Goal: Find specific page/section

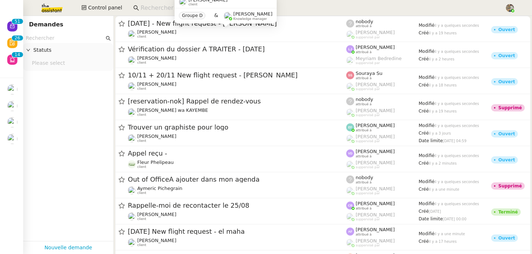
click at [144, 7] on input at bounding box center [318, 8] width 357 height 10
paste input "Jessica Sanson"
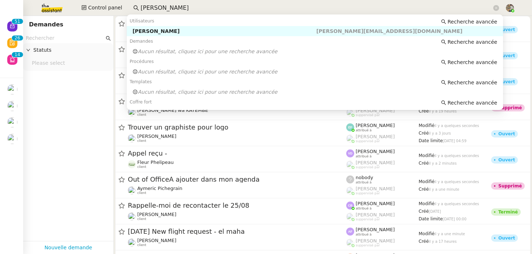
click at [182, 31] on div "Jessica SANSON" at bounding box center [224, 31] width 184 height 7
type input "Jessica Sanson"
